Goal: Navigation & Orientation: Find specific page/section

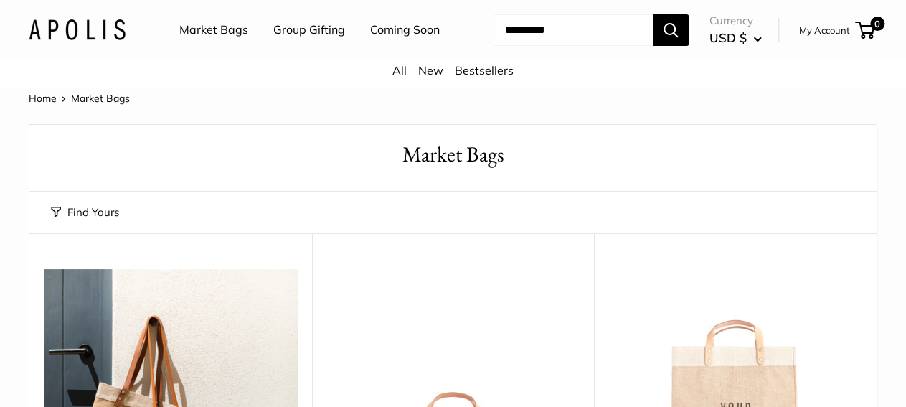
click at [235, 27] on link "Market Bags" at bounding box center [213, 30] width 69 height 22
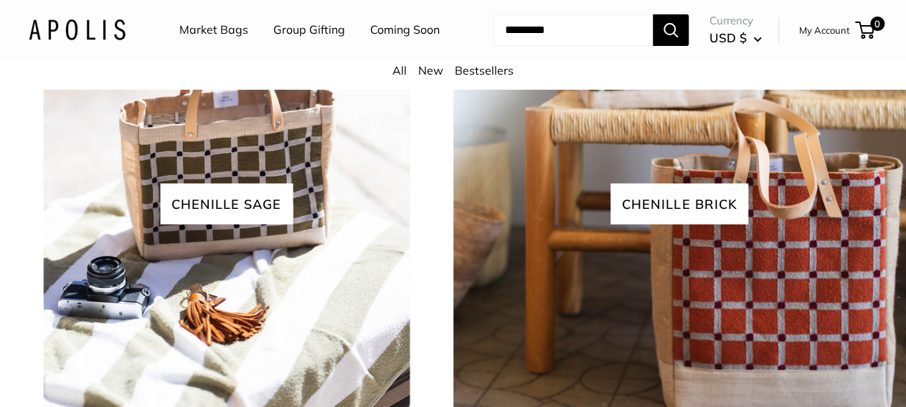
scroll to position [2951, 0]
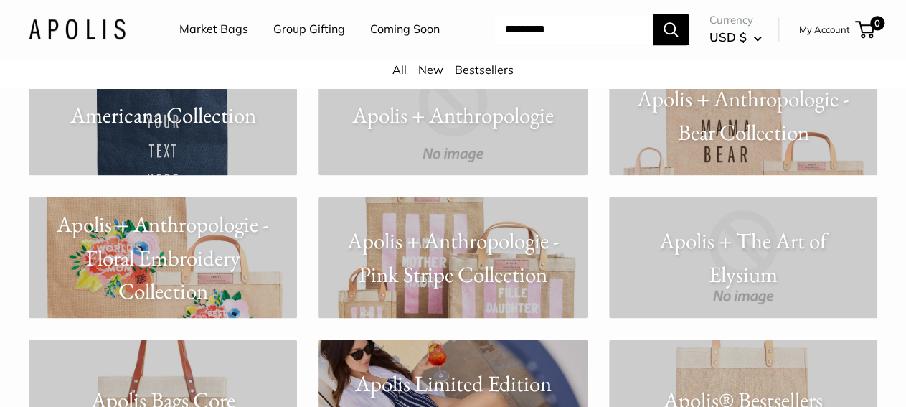
scroll to position [858, 0]
click at [193, 253] on p "Apolis + Anthropologie - Floral Embroidery Collection" at bounding box center [163, 257] width 268 height 100
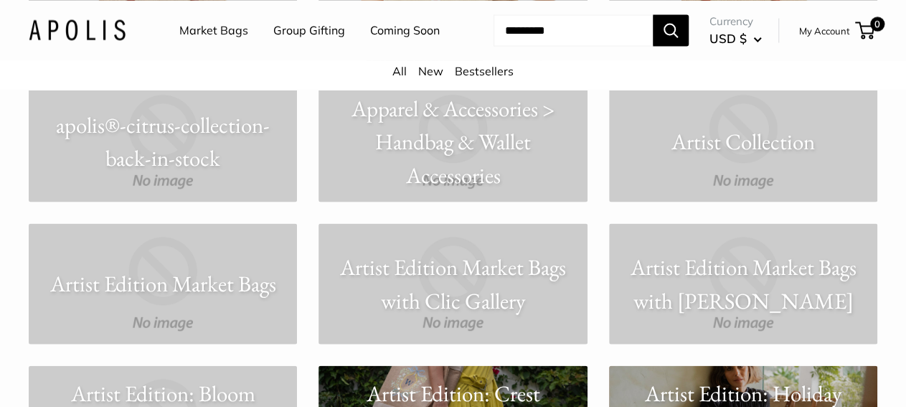
scroll to position [1392, 0]
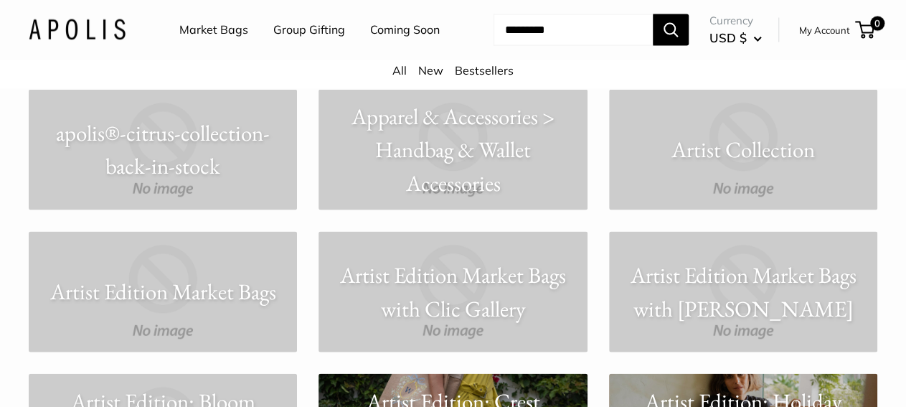
click at [454, 166] on p "Apparel & Accessories > Handbag & Wallet Accessories" at bounding box center [453, 150] width 268 height 100
